Goal: Information Seeking & Learning: Understand process/instructions

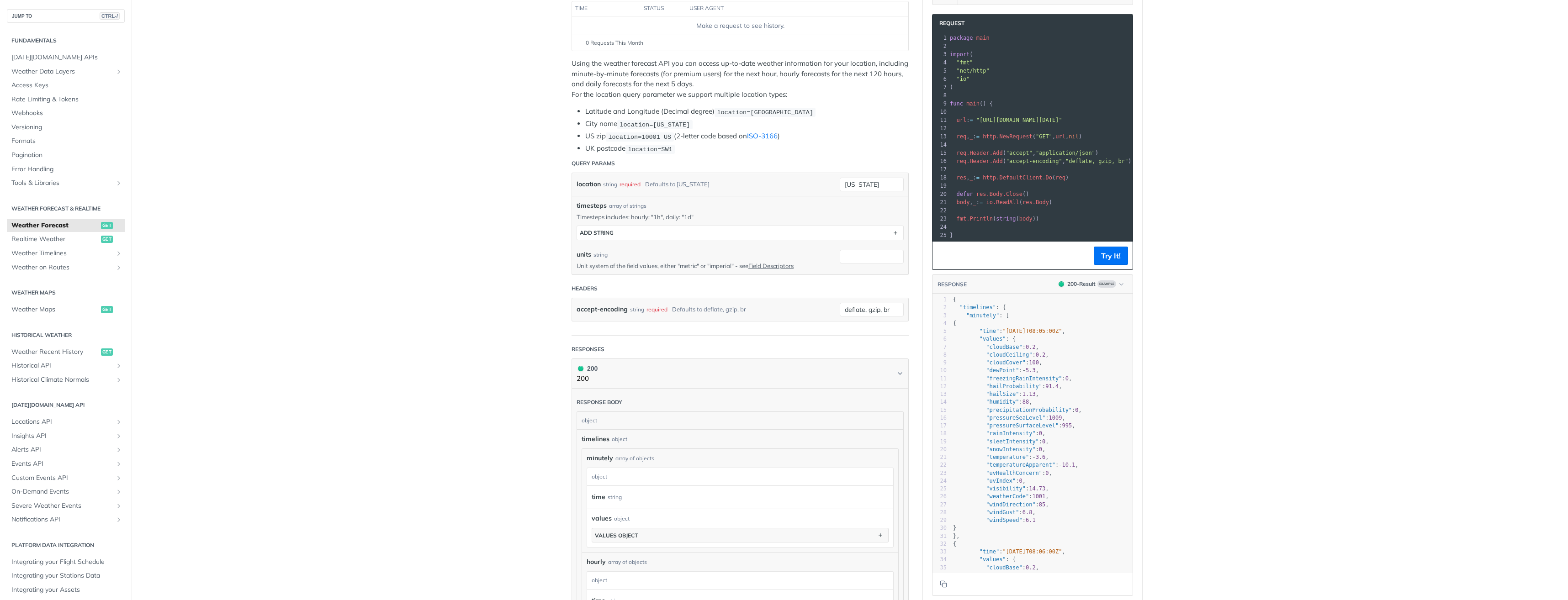
click at [882, 190] on div "location string required Defaults to [US_STATE] [US_STATE]" at bounding box center [740, 184] width 336 height 23
click at [882, 183] on input "[US_STATE]" at bounding box center [872, 184] width 64 height 14
click at [432, 232] on main "JUMP TO CTRL-/ Fundamentals [DATE][DOMAIN_NAME] APIs Weather Data Layers Core P…" at bounding box center [784, 480] width 1568 height 1136
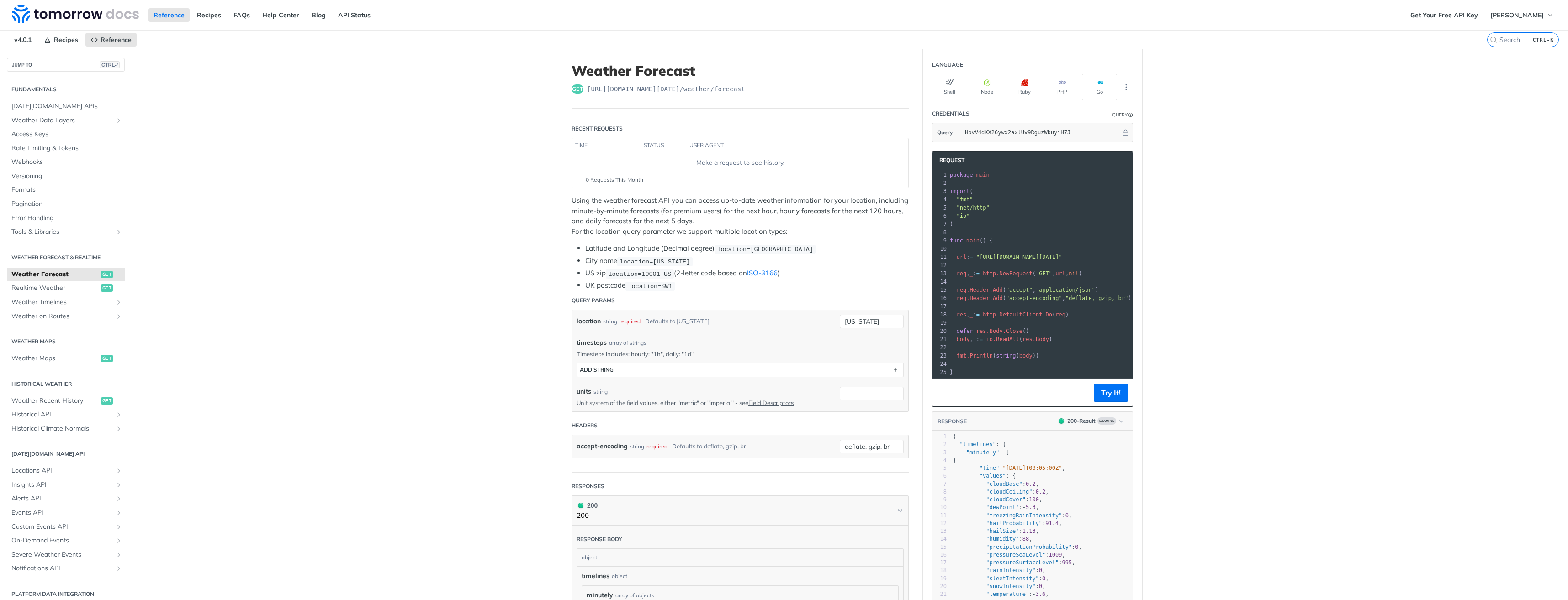
click at [1032, 256] on span ""[URL][DOMAIN_NAME][DATE]"" at bounding box center [1019, 257] width 86 height 7
drag, startPoint x: 746, startPoint y: 250, endPoint x: 805, endPoint y: 248, distance: 59.0
click at [805, 248] on code "location=[GEOGRAPHIC_DATA]" at bounding box center [765, 249] width 101 height 9
drag, startPoint x: 805, startPoint y: 248, endPoint x: 789, endPoint y: 249, distance: 16.0
copy span "42.3478, -71.0466"
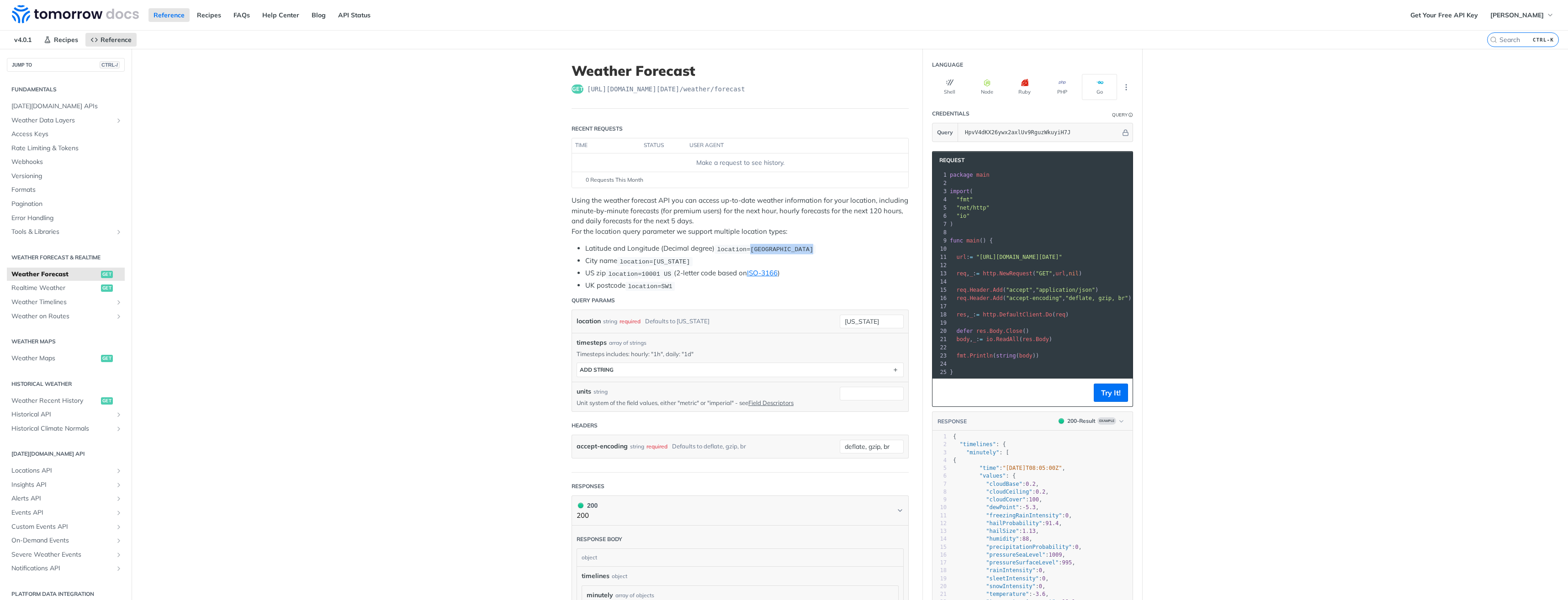
click at [873, 249] on li "Latitude and Longitude (Decimal degree) location=[GEOGRAPHIC_DATA]" at bounding box center [746, 248] width 323 height 10
drag, startPoint x: 996, startPoint y: 258, endPoint x: 1025, endPoint y: 259, distance: 29.0
click at [922, 259] on span ""[URL][DOMAIN_NAME][DATE]"" at bounding box center [878, 257] width 86 height 7
click at [1111, 399] on button "Try It!" at bounding box center [1111, 392] width 34 height 18
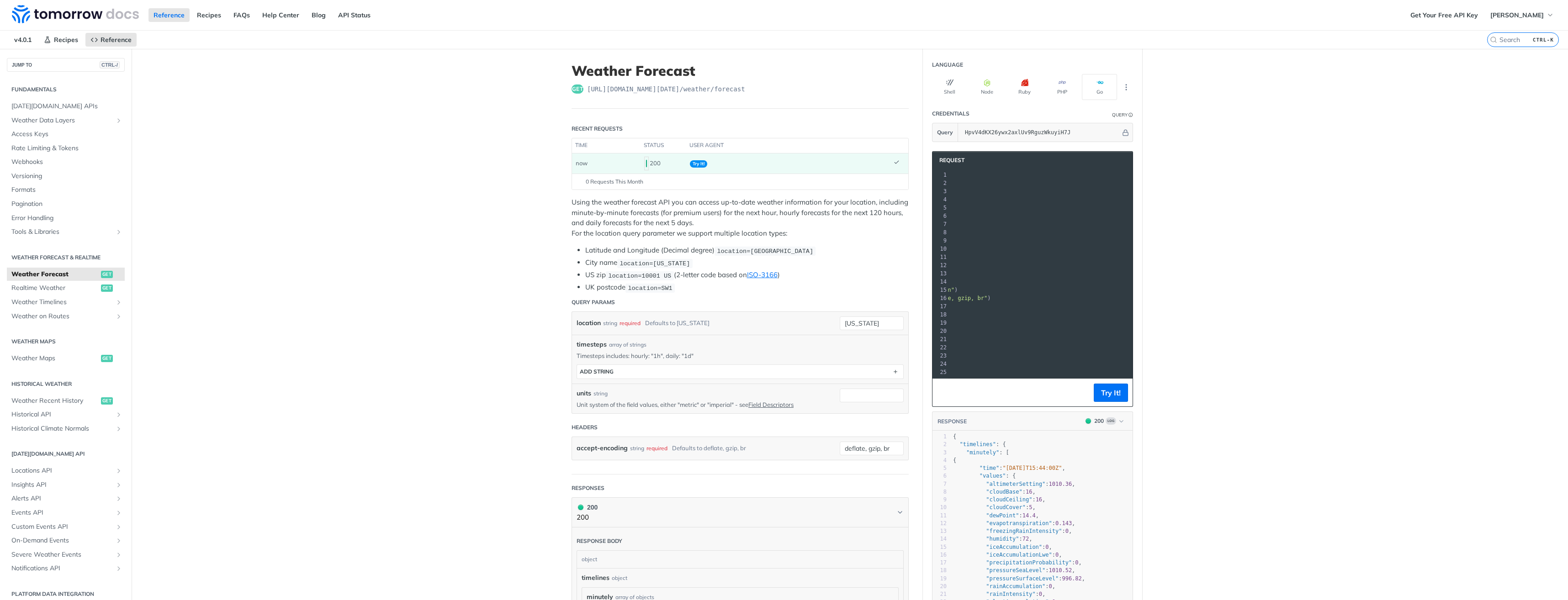
click at [922, 254] on span ""[URL][DOMAIN_NAME][DATE]"" at bounding box center [878, 257] width 86 height 7
click at [877, 326] on input "[US_STATE]" at bounding box center [872, 323] width 64 height 14
drag, startPoint x: 881, startPoint y: 324, endPoint x: 637, endPoint y: 295, distance: 245.7
click at [628, 293] on form "Query Params location string required Defaults to [US_STATE] [US_STATE] require…" at bounding box center [740, 384] width 337 height 181
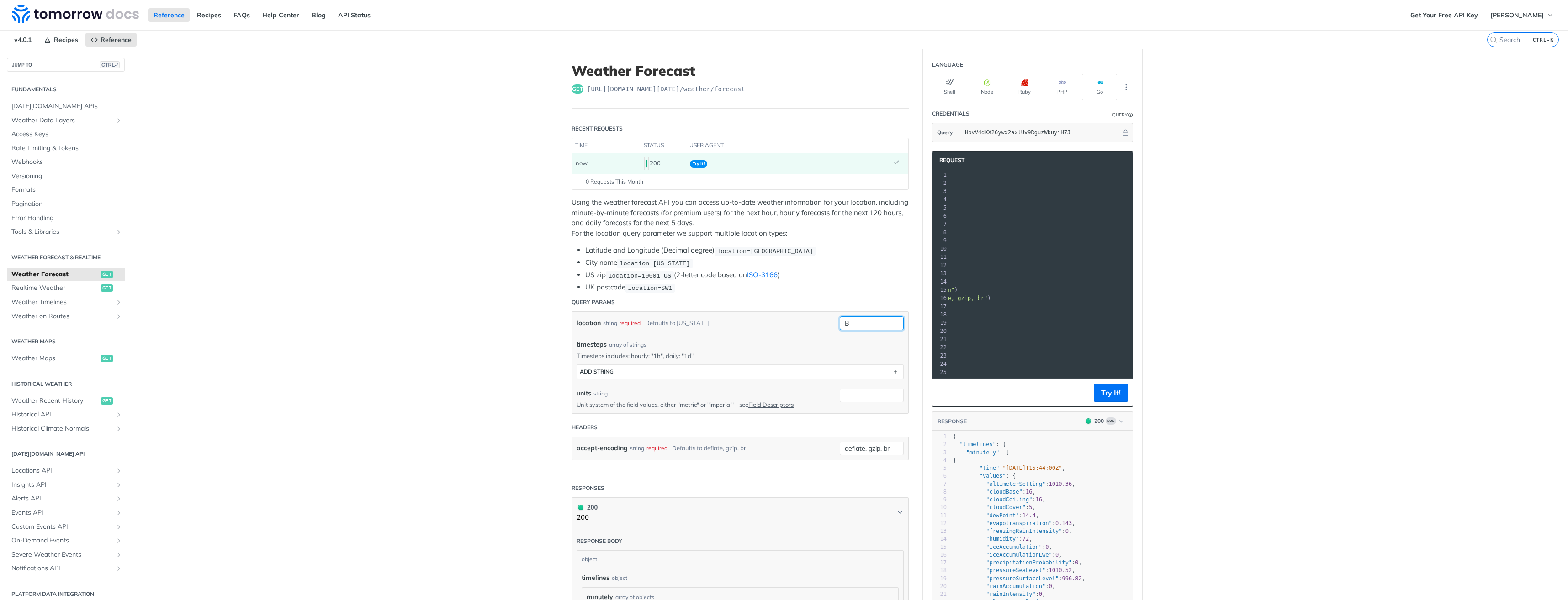
scroll to position [0, 135]
click at [798, 229] on p "Using the weather forecast API you can access up-to-date weather information fo…" at bounding box center [740, 218] width 337 height 41
click at [1108, 402] on button "Try It!" at bounding box center [1111, 392] width 34 height 18
click at [879, 322] on input "[GEOGRAPHIC_DATA]" at bounding box center [872, 323] width 64 height 14
drag, startPoint x: 744, startPoint y: 253, endPoint x: 816, endPoint y: 250, distance: 72.1
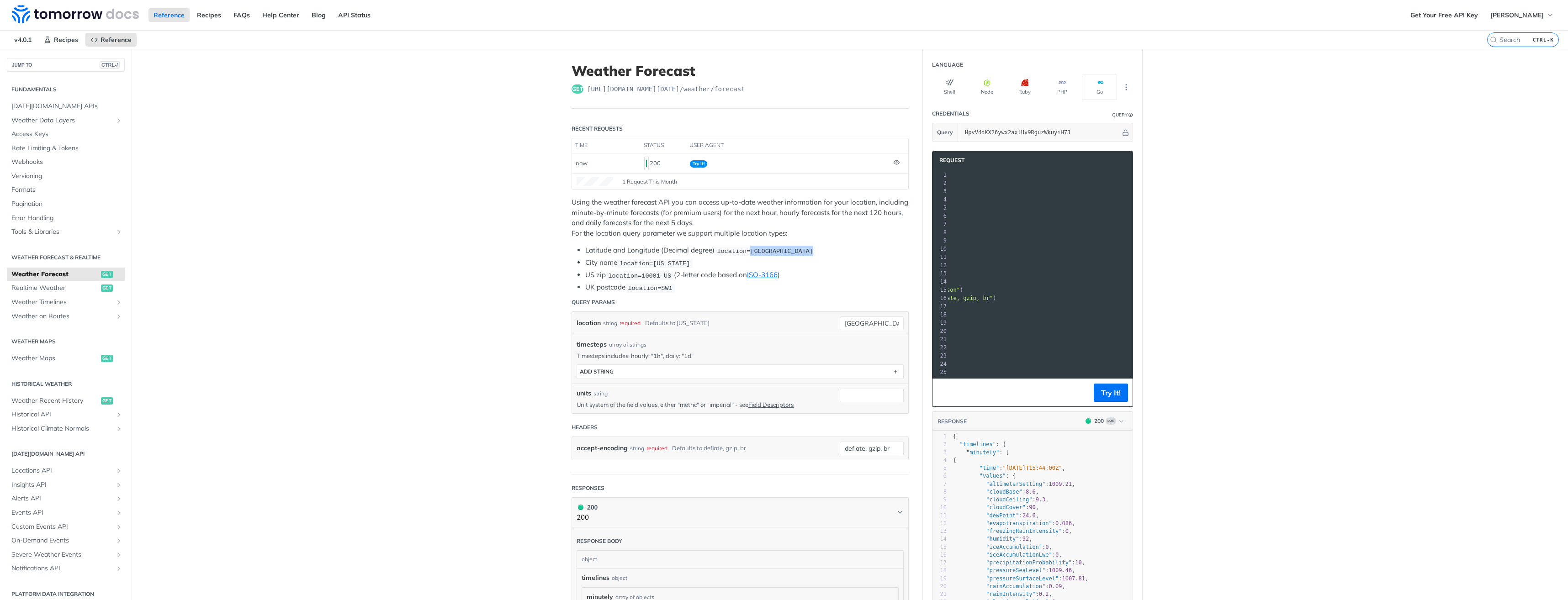
click at [816, 250] on li "Latitude and Longitude (Decimal degree) location=[GEOGRAPHIC_DATA]" at bounding box center [746, 250] width 323 height 10
copy span "42.3478, -71.0466"
click at [875, 323] on input "[GEOGRAPHIC_DATA]" at bounding box center [872, 323] width 64 height 14
drag, startPoint x: 863, startPoint y: 321, endPoint x: 585, endPoint y: 296, distance: 279.1
click at [590, 296] on form "Query Params location string required Defaults to [US_STATE] [GEOGRAPHIC_DATA] …" at bounding box center [740, 384] width 337 height 181
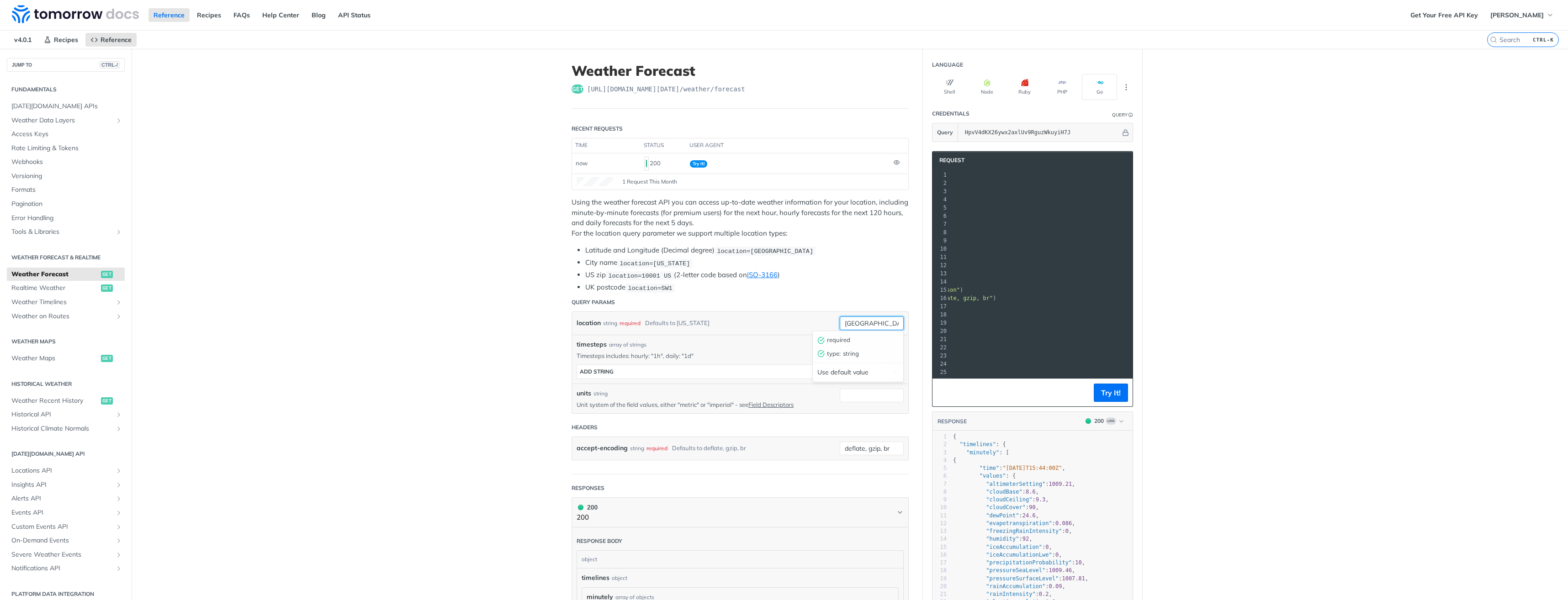
paste input "42.3478, -71.0466"
type input "42.3478, -71.0466"
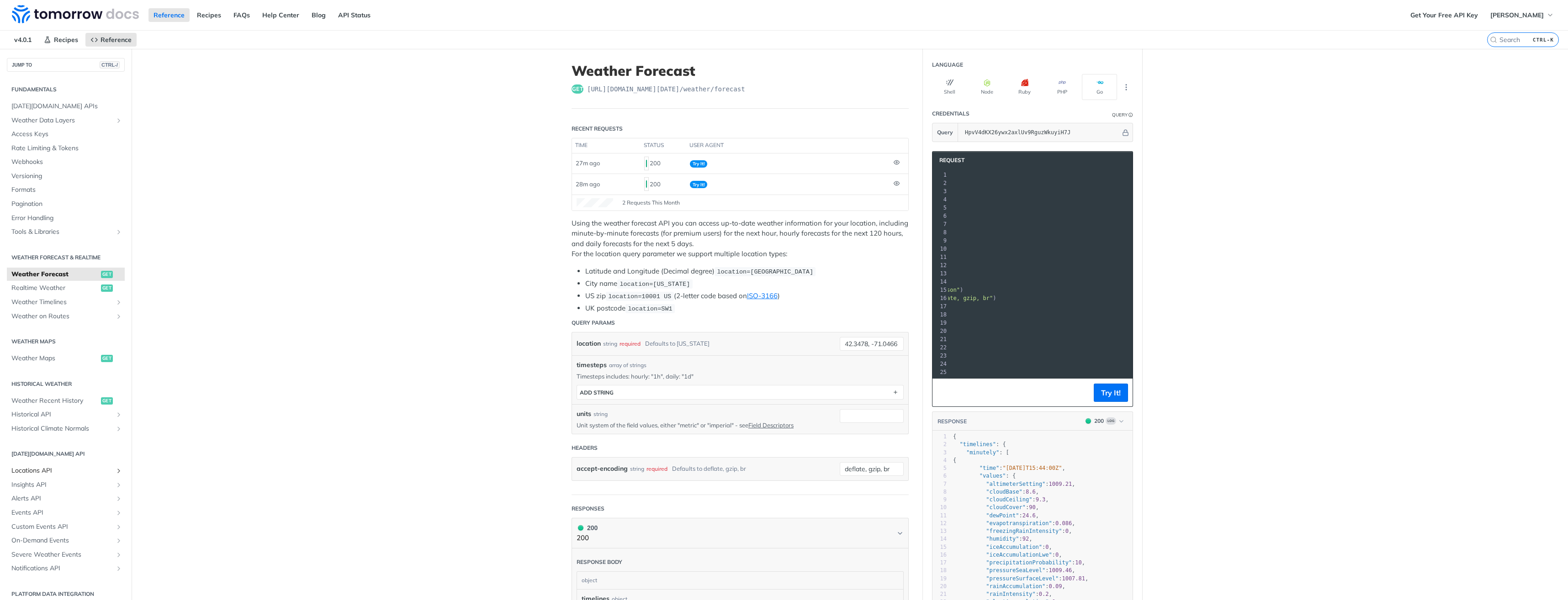
click at [49, 472] on span "Locations API" at bounding box center [62, 470] width 102 height 9
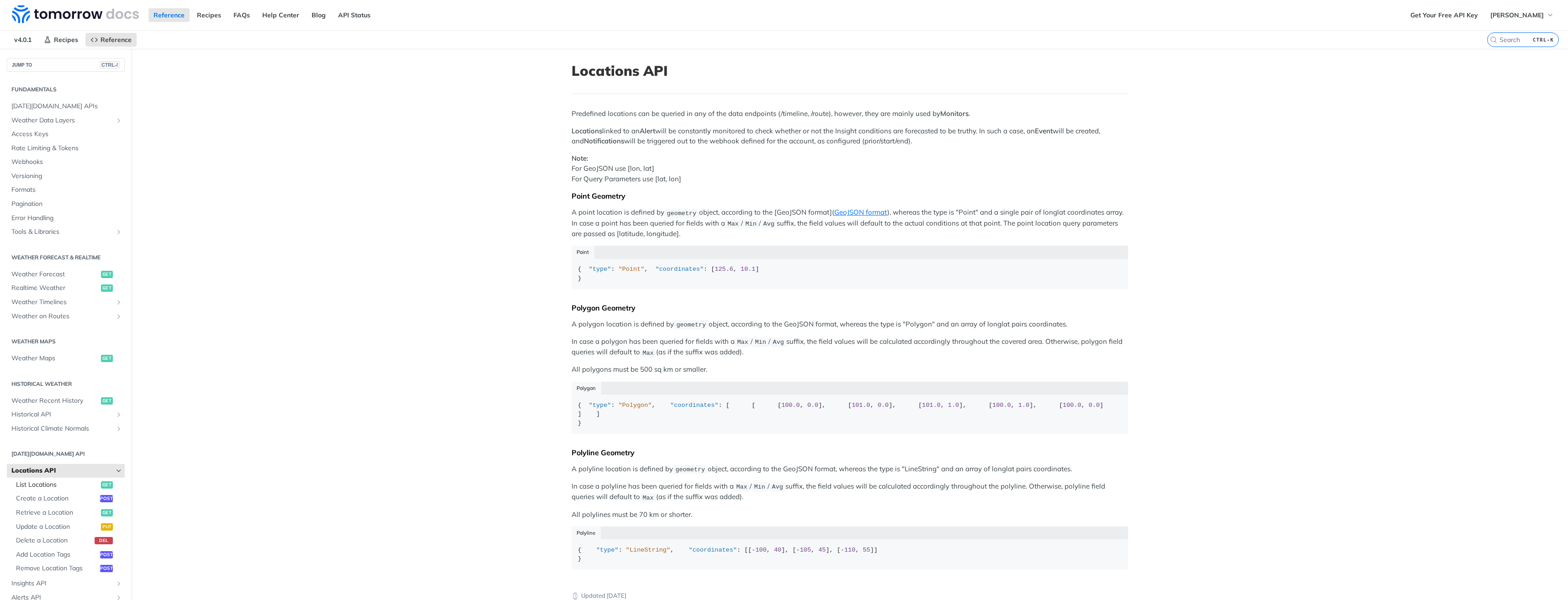
click at [46, 483] on span "List Locations" at bounding box center [57, 485] width 83 height 9
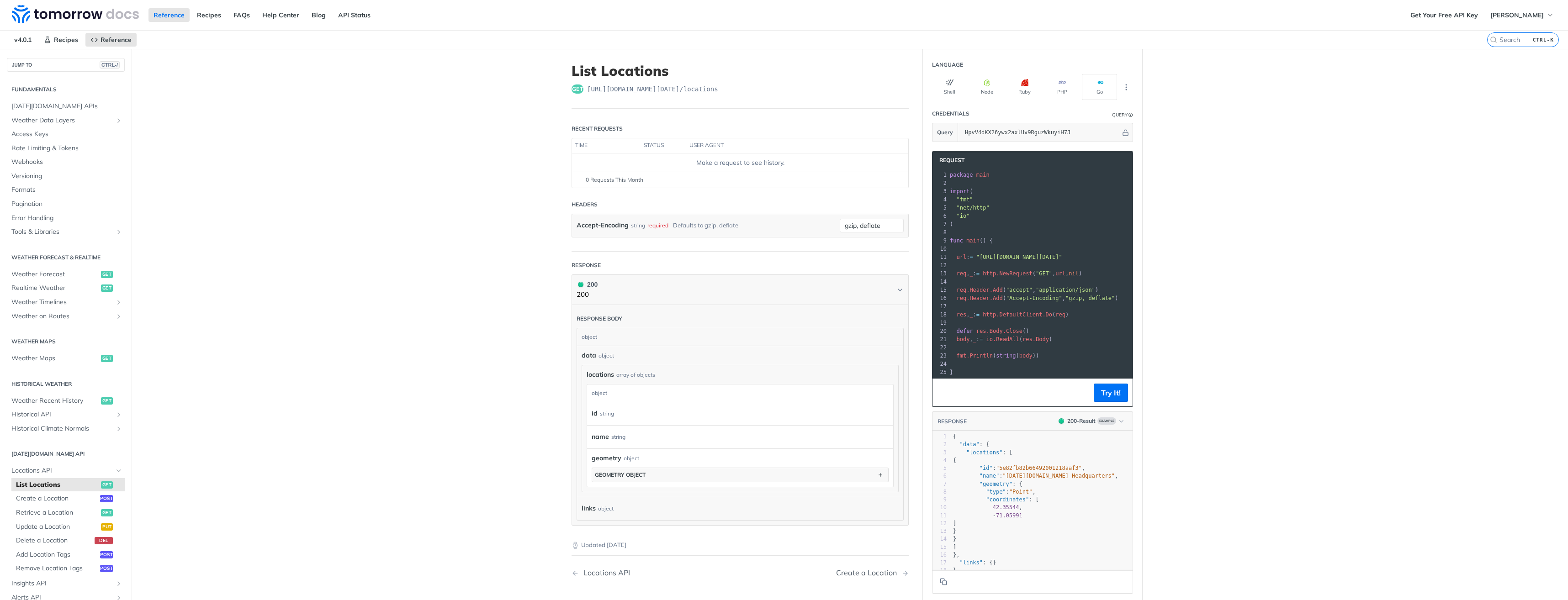
click at [1285, 332] on main "JUMP TO CTRL-/ Fundamentals [DATE][DOMAIN_NAME] APIs Weather Data Layers Core P…" at bounding box center [784, 352] width 1568 height 607
click at [1096, 86] on icon "button" at bounding box center [1100, 83] width 7 height 7
click at [1125, 91] on button "More Languages" at bounding box center [1126, 87] width 14 height 14
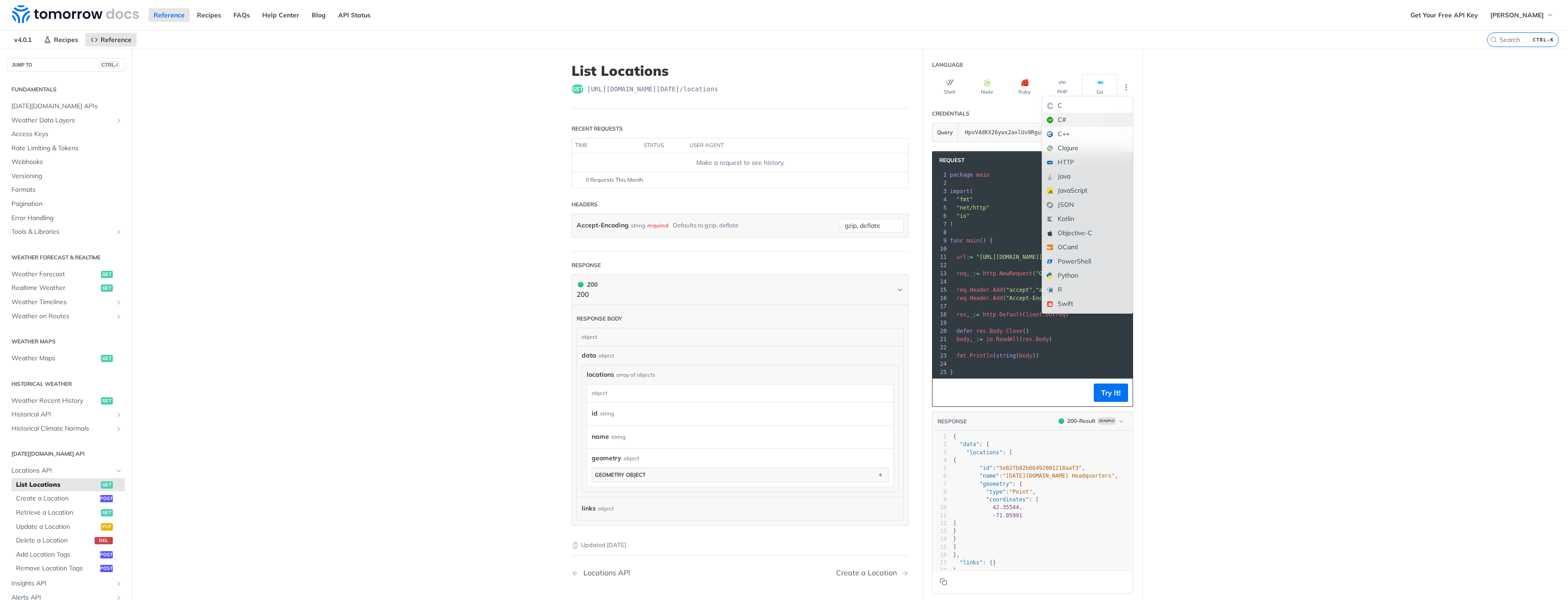
click at [1074, 118] on div "C#" at bounding box center [1087, 119] width 91 height 14
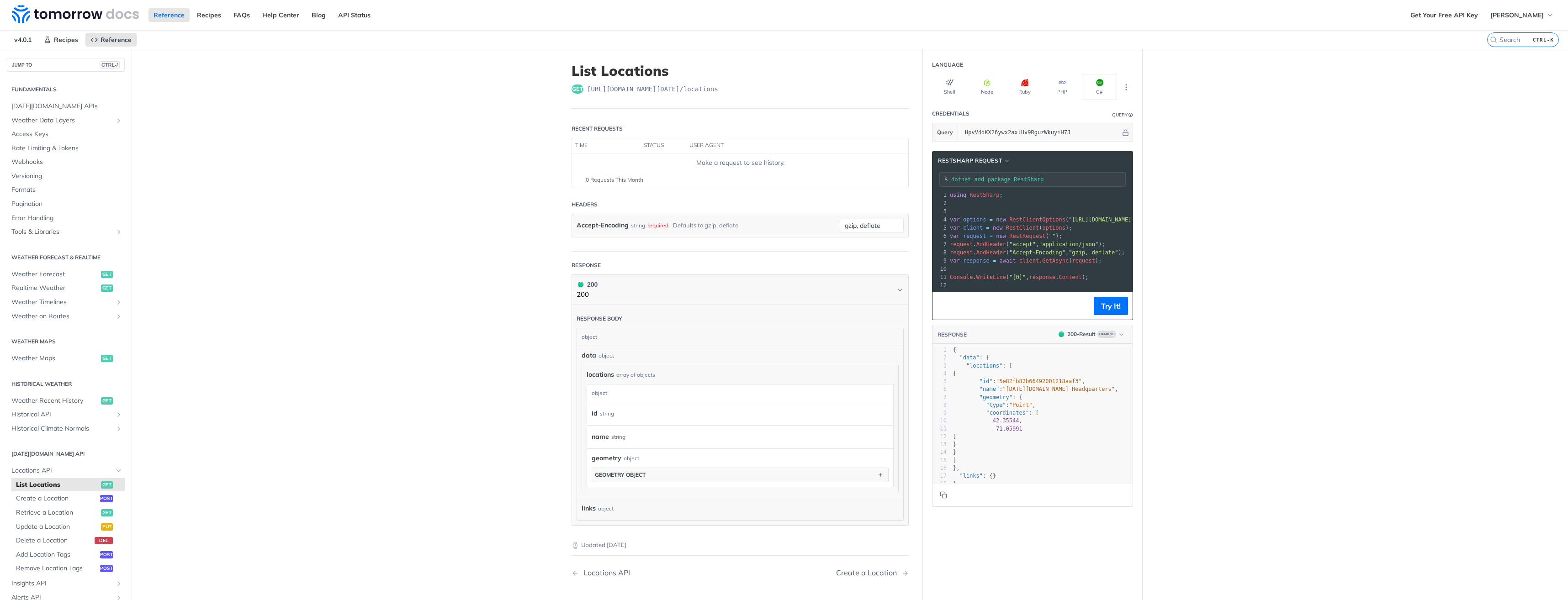
click at [1034, 278] on span "response" at bounding box center [1042, 277] width 27 height 7
click at [998, 219] on span ""[URL][DOMAIN_NAME][DATE]"" at bounding box center [955, 220] width 86 height 7
copy span "locations"
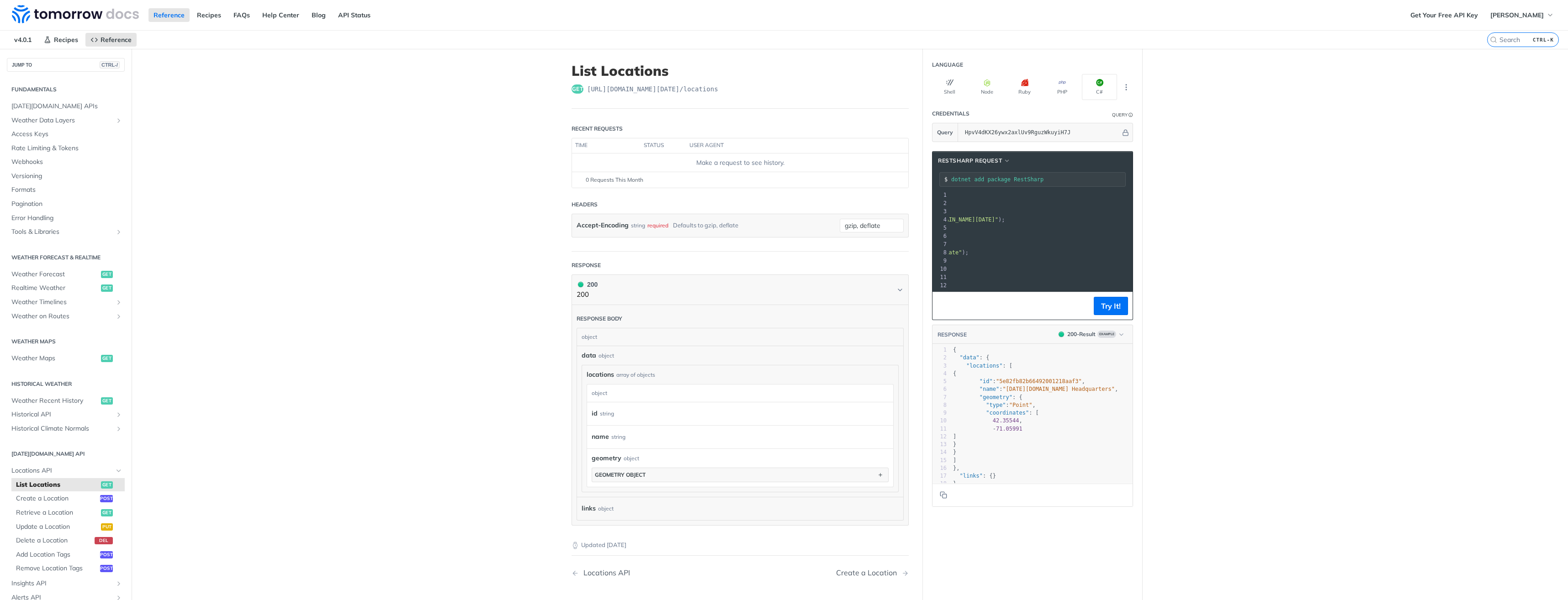
click at [1324, 241] on main "JUMP TO CTRL-/ Fundamentals [DATE][DOMAIN_NAME] APIs Weather Data Layers Core P…" at bounding box center [784, 352] width 1568 height 607
click at [941, 297] on div at bounding box center [940, 252] width 16 height 125
click at [1122, 85] on icon "More ellipsis" at bounding box center [1126, 88] width 9 height 9
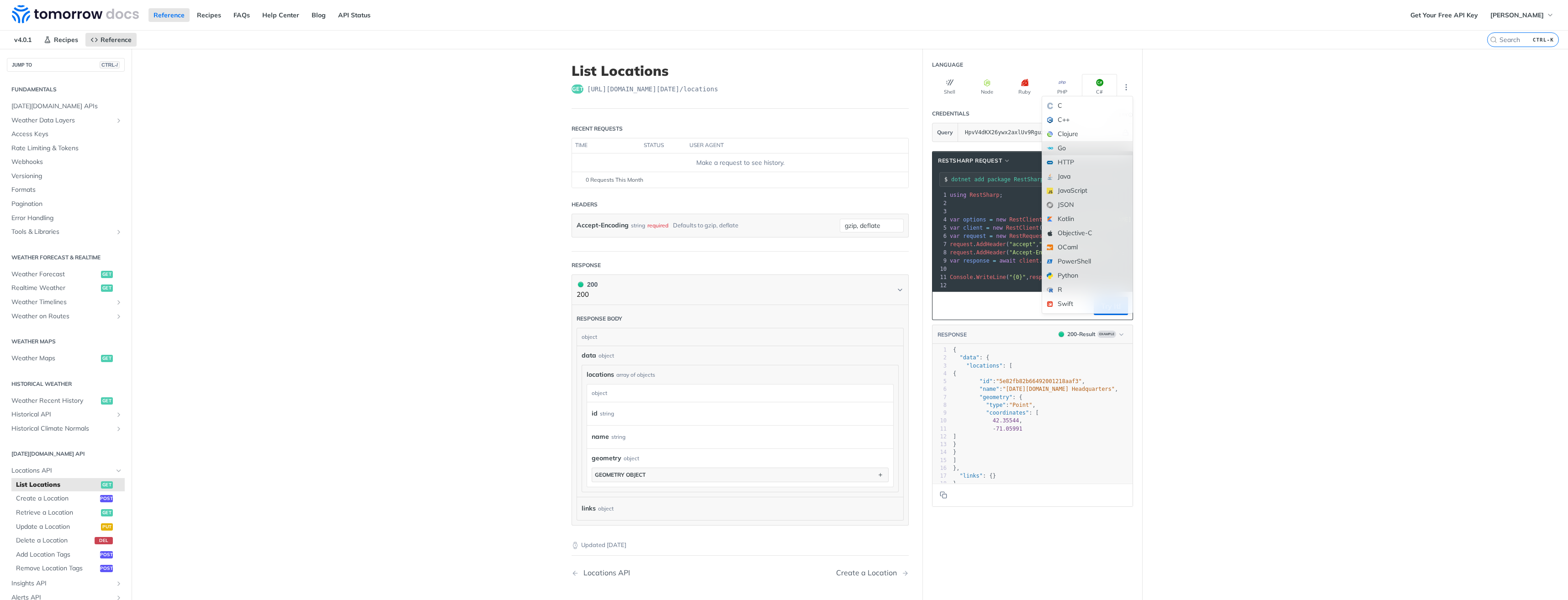
click at [1073, 148] on div "Go" at bounding box center [1087, 148] width 91 height 14
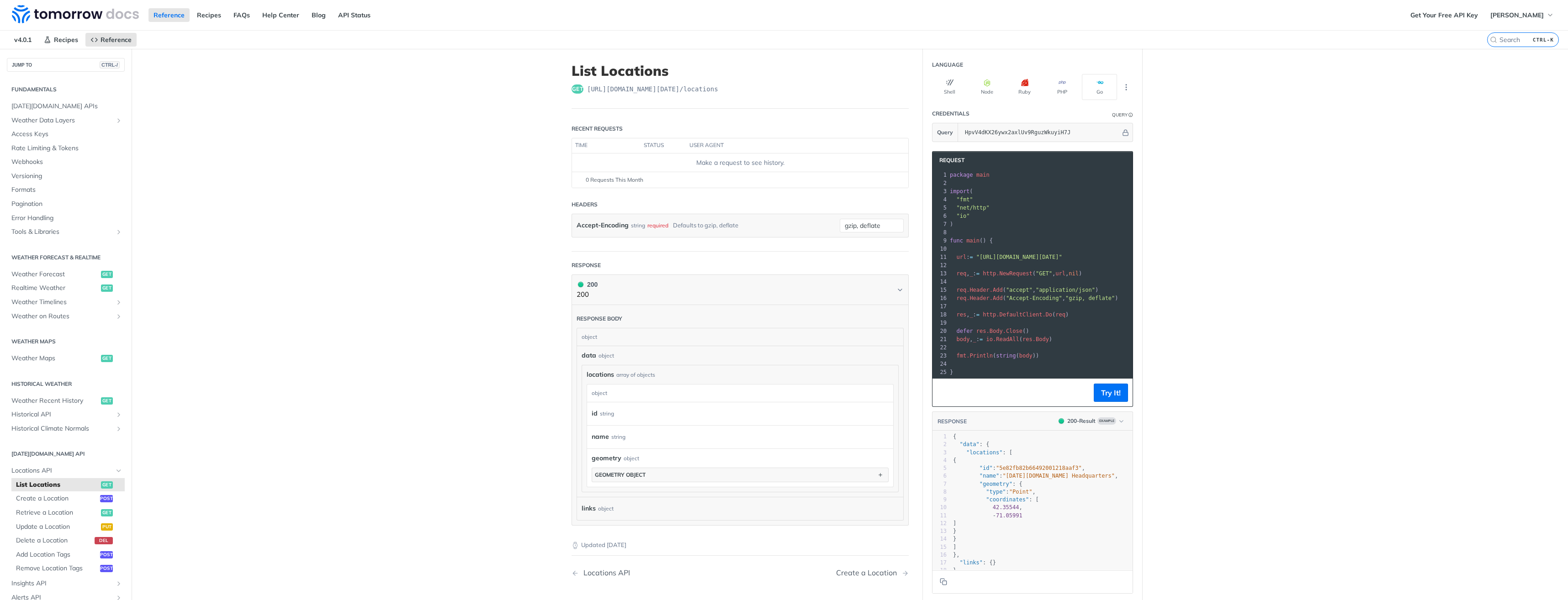
scroll to position [0, 81]
drag, startPoint x: 977, startPoint y: 256, endPoint x: 1125, endPoint y: 257, distance: 148.0
click at [989, 257] on span ""[URL][DOMAIN_NAME][DATE]"" at bounding box center [945, 257] width 86 height 7
copy span "[URL][DOMAIN_NAME][DATE]"
click at [1308, 281] on main "JUMP TO CTRL-/ Fundamentals [DATE][DOMAIN_NAME] APIs Weather Data Layers Core P…" at bounding box center [784, 352] width 1568 height 607
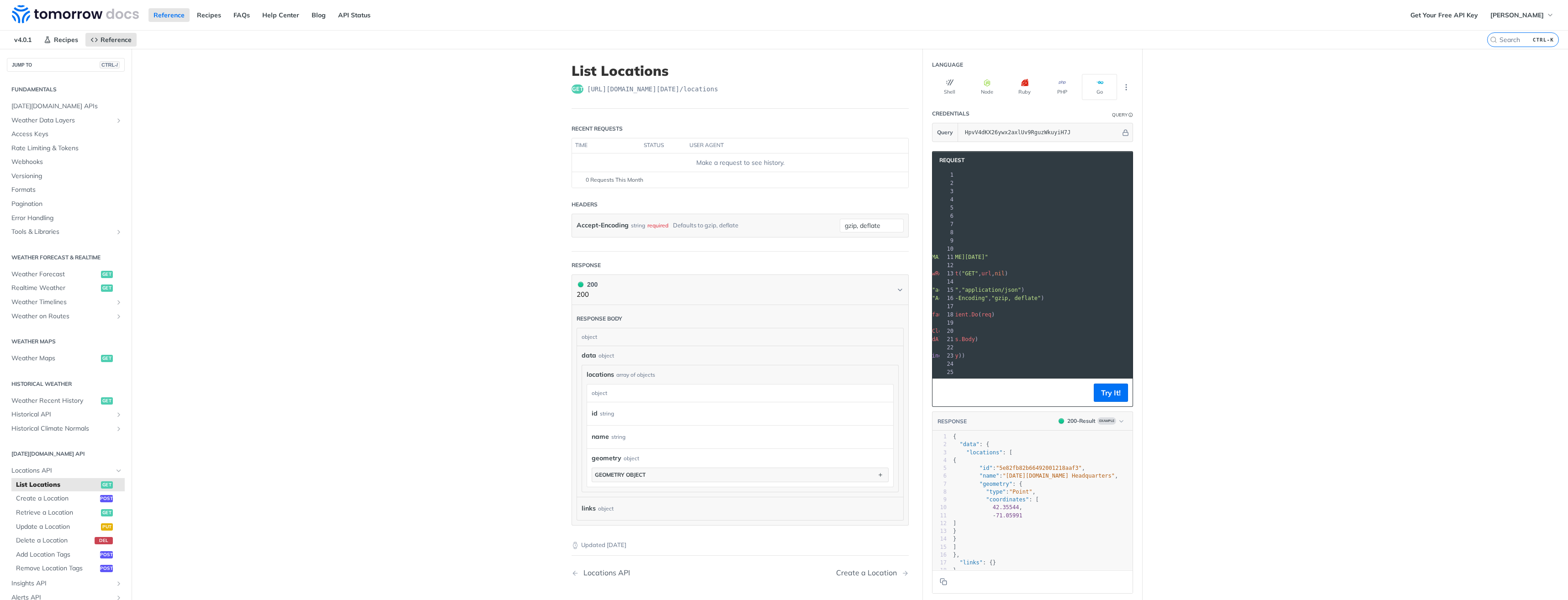
scroll to position [0, 0]
click at [1087, 336] on pre "body , _ : = io . ReadAll ( res . Body )" at bounding box center [1080, 340] width 265 height 9
click at [1001, 339] on span "ReadAll" at bounding box center [1007, 339] width 23 height 7
click at [1038, 339] on span "Body" at bounding box center [1043, 339] width 13 height 7
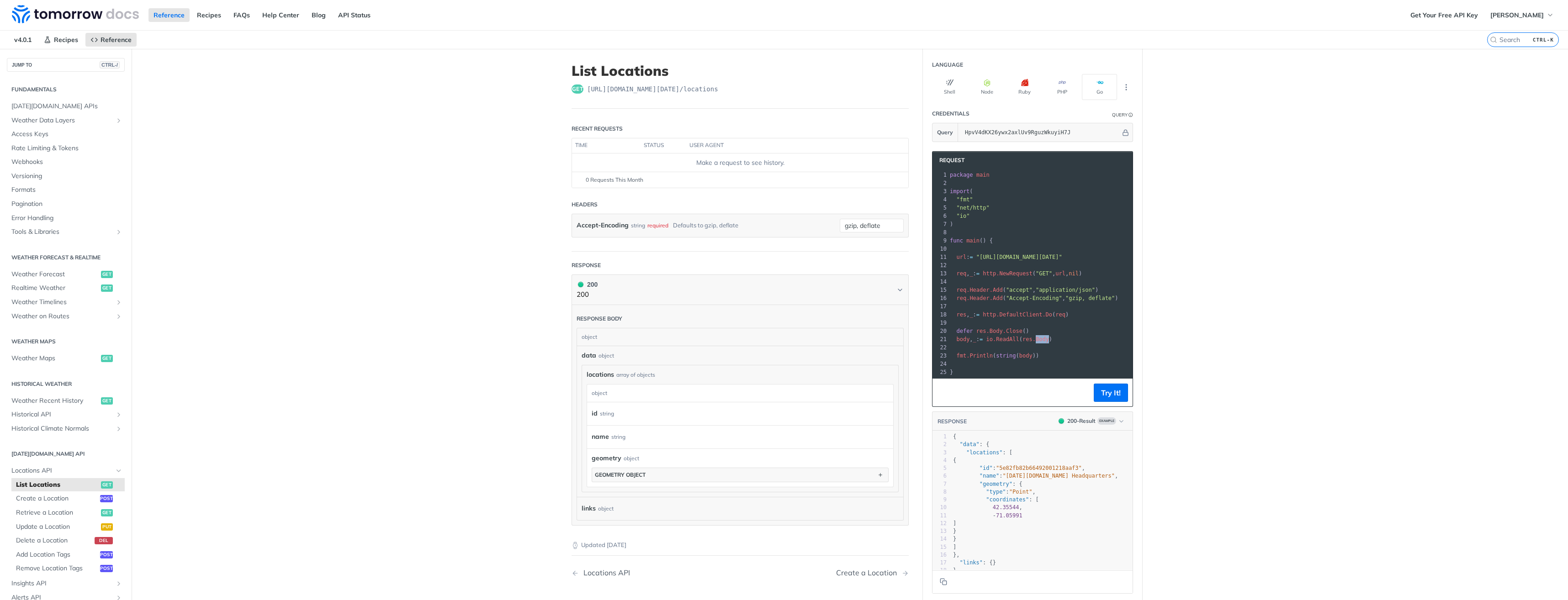
click at [1038, 339] on span "Body" at bounding box center [1043, 339] width 13 height 7
click at [957, 339] on span "body" at bounding box center [963, 339] width 13 height 7
click at [1505, 18] on span "[PERSON_NAME]" at bounding box center [1517, 15] width 54 height 9
click at [1516, 170] on main "JUMP TO CTRL-/ Fundamentals [DATE][DOMAIN_NAME] APIs Weather Data Layers Core P…" at bounding box center [784, 352] width 1568 height 607
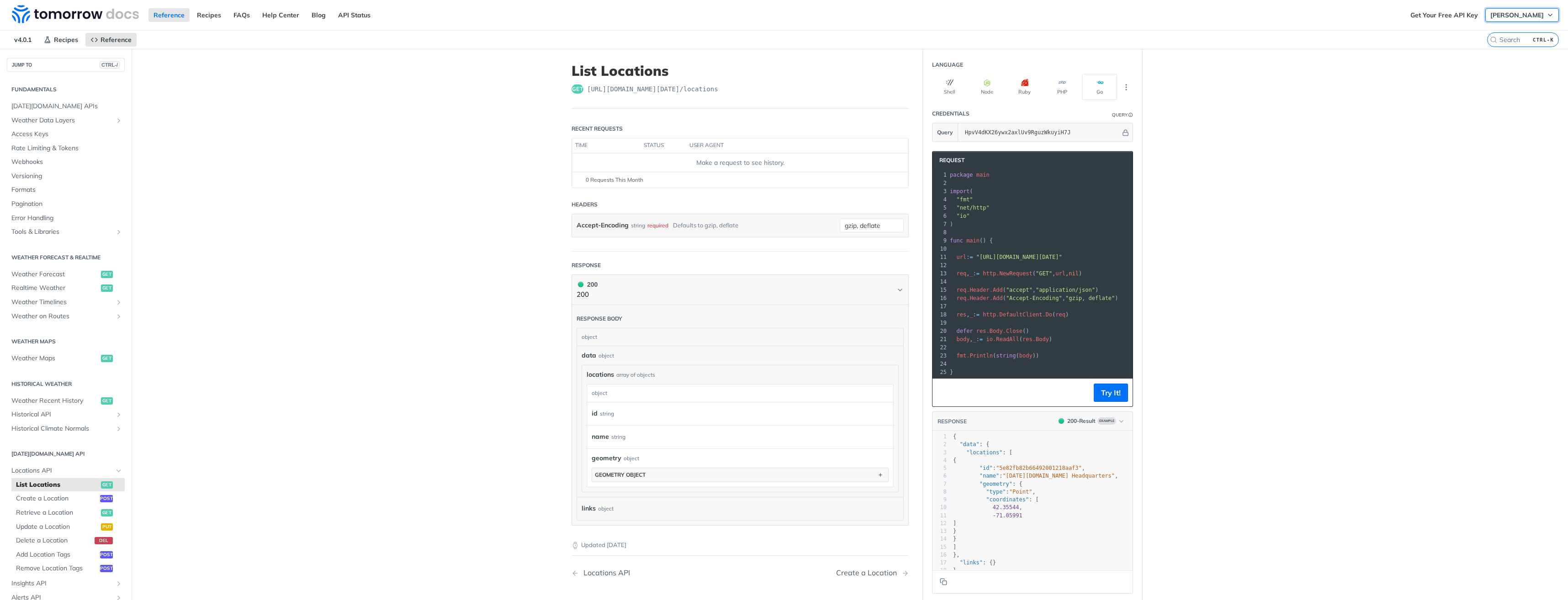
click at [1514, 13] on span "[PERSON_NAME]" at bounding box center [1517, 15] width 54 height 9
click at [1494, 35] on label "CTRL-K" at bounding box center [1523, 40] width 72 height 15
click at [1494, 36] on input "CTRL-K" at bounding box center [1511, 40] width 93 height 9
click at [1497, 13] on span "[PERSON_NAME]" at bounding box center [1517, 15] width 54 height 9
click at [1489, 34] on link "Log Out" at bounding box center [1506, 33] width 91 height 13
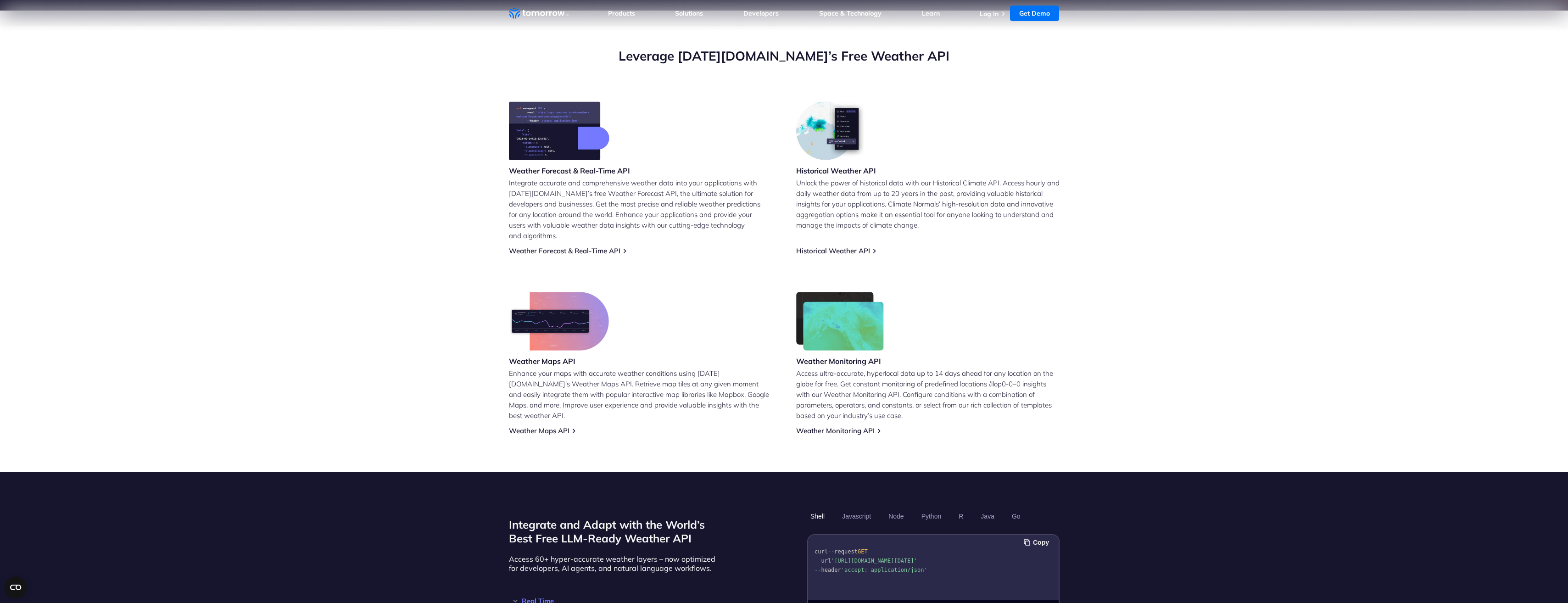
scroll to position [459, 0]
